Goal: Book appointment/travel/reservation

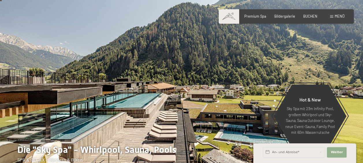
click at [344, 154] on button "Weiter Adressfelder ausblenden" at bounding box center [337, 152] width 20 height 10
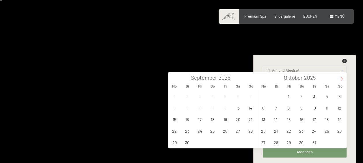
click at [342, 81] on icon at bounding box center [342, 79] width 4 height 4
click at [301, 131] on span "20" at bounding box center [301, 130] width 11 height 11
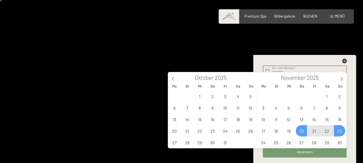
click at [336, 129] on span "23" at bounding box center [339, 130] width 11 height 11
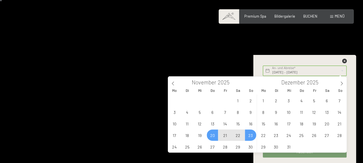
click at [250, 136] on span "23" at bounding box center [250, 134] width 11 height 11
type input "[DATE]"
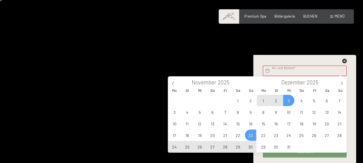
click at [350, 72] on div "An- und Abreise* Dieses Feld muss ausgefüllt werden. Weiter Adressfelder ausble…" at bounding box center [304, 109] width 91 height 108
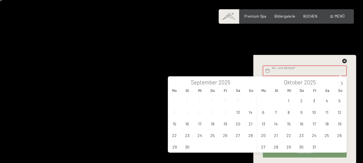
click at [310, 69] on input "text" at bounding box center [305, 71] width 84 height 10
click at [341, 84] on icon at bounding box center [342, 83] width 4 height 4
click at [303, 135] on span "20" at bounding box center [301, 134] width 11 height 11
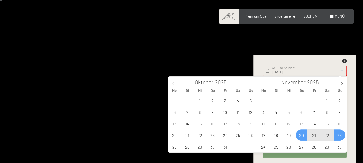
click at [339, 134] on span "23" at bounding box center [339, 134] width 11 height 11
type input "[DATE] - [DATE]"
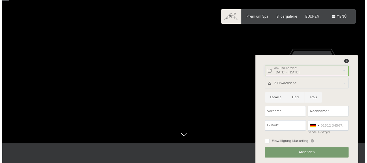
scroll to position [45, 0]
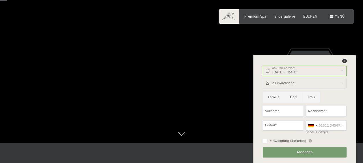
click at [337, 18] on span "Menü" at bounding box center [340, 16] width 10 height 5
